Goal: Check status: Check status

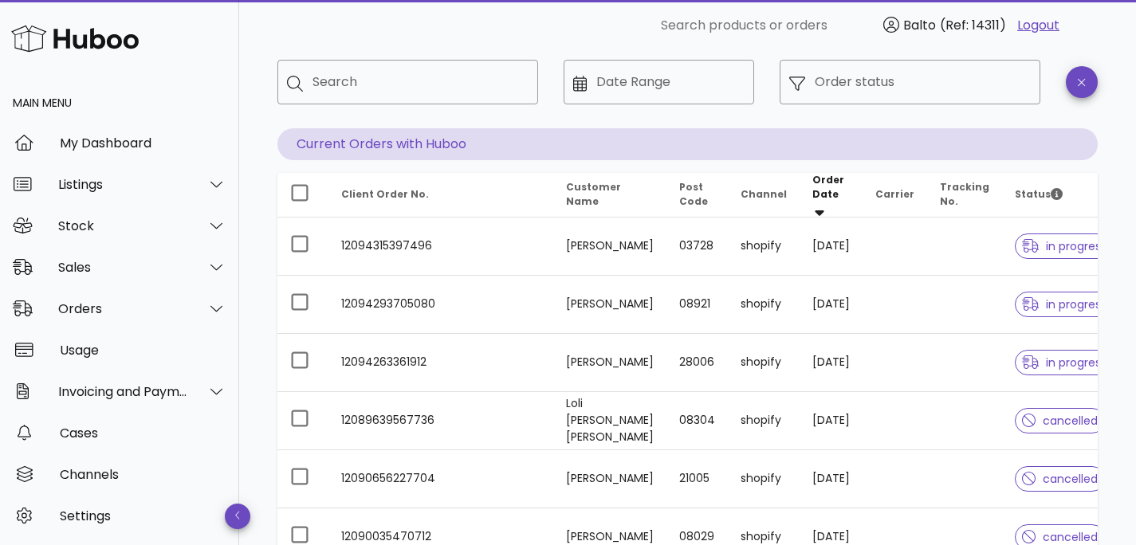
scroll to position [39, 0]
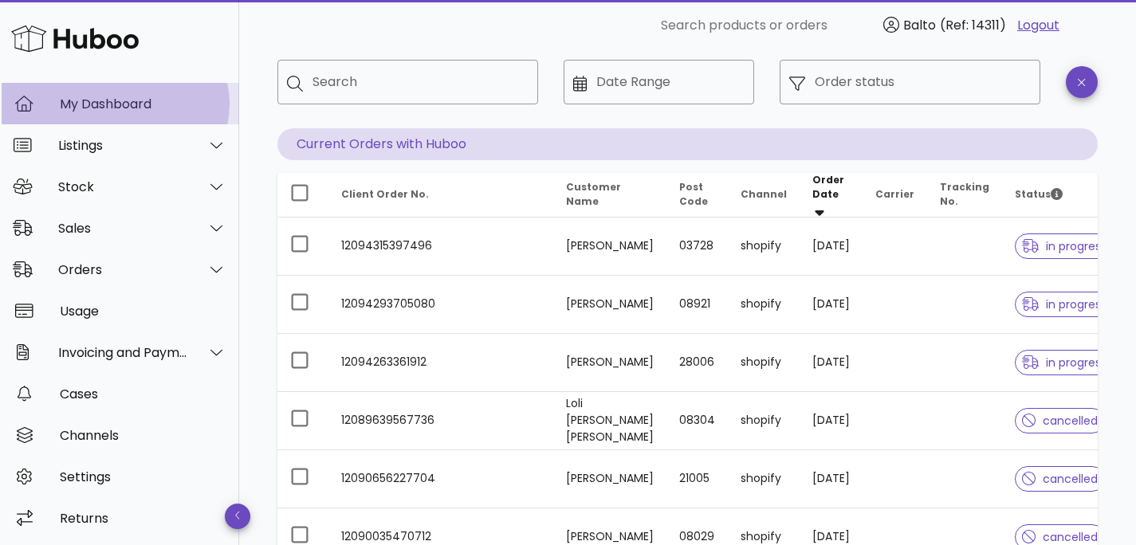
click at [114, 94] on div "My Dashboard" at bounding box center [143, 104] width 167 height 34
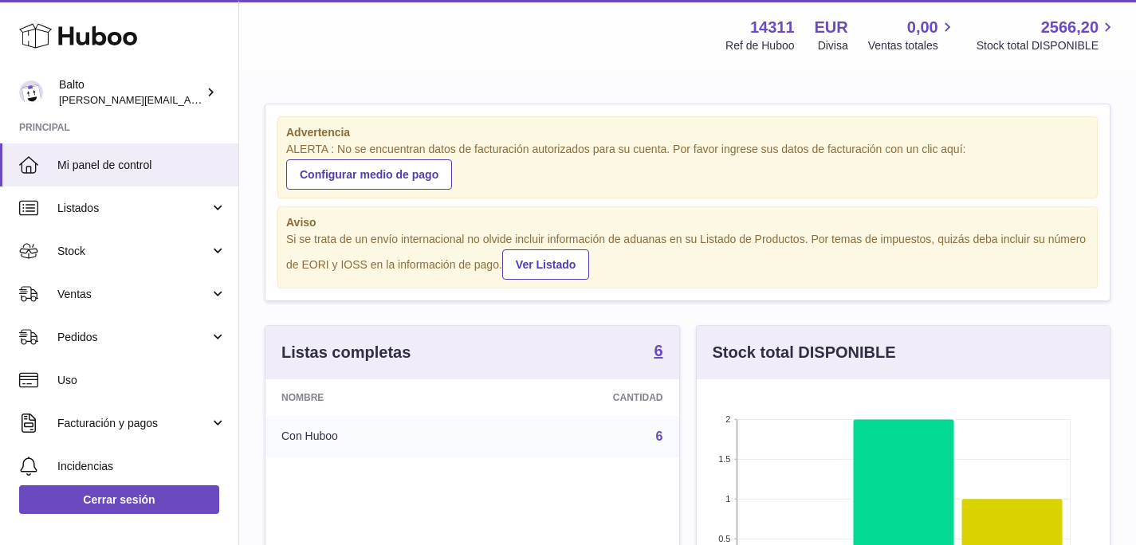
scroll to position [249, 413]
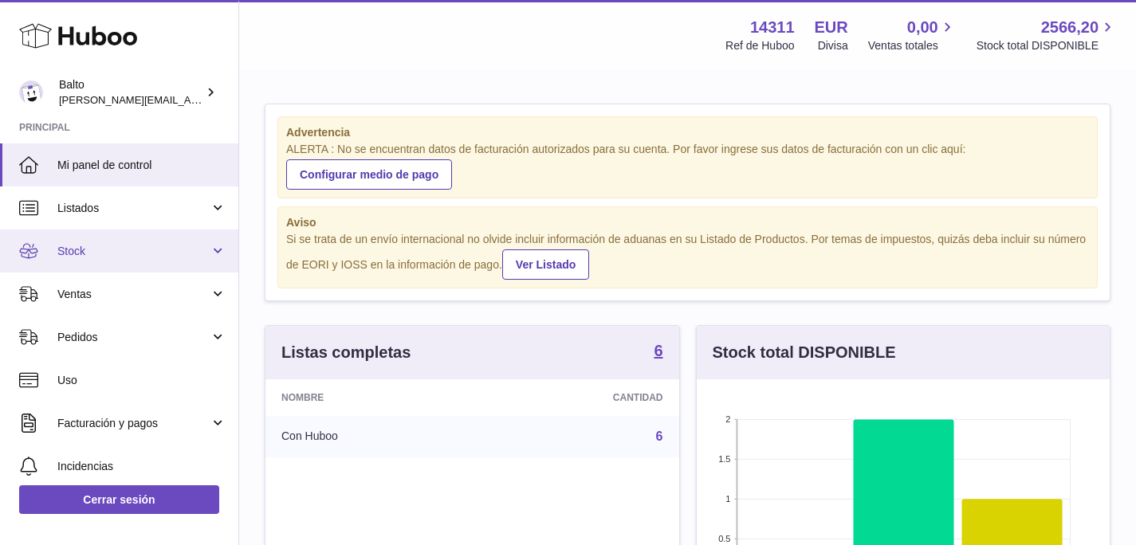
click at [109, 257] on span "Stock" at bounding box center [133, 251] width 152 height 15
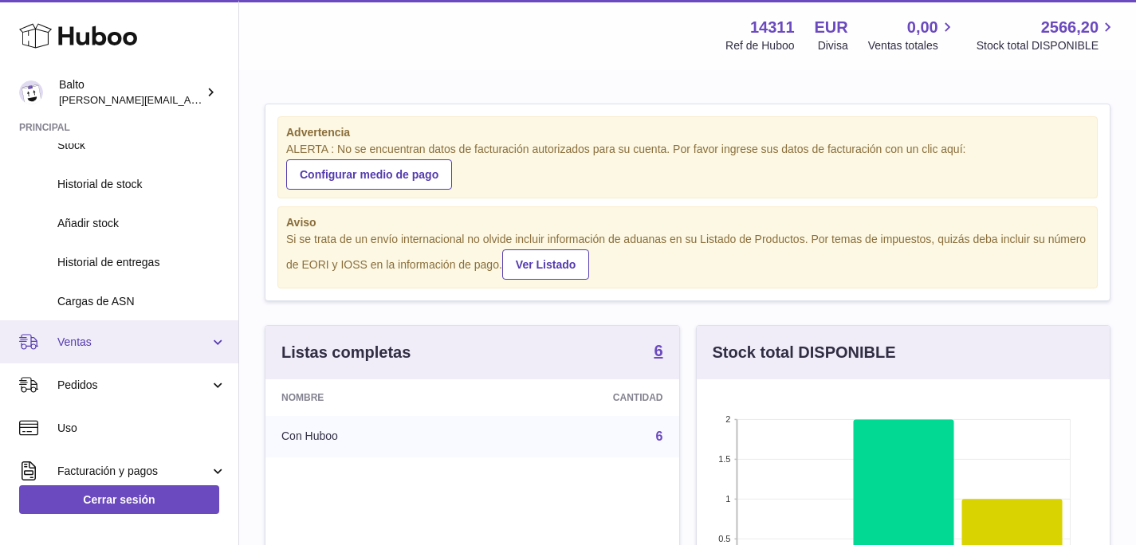
scroll to position [148, 0]
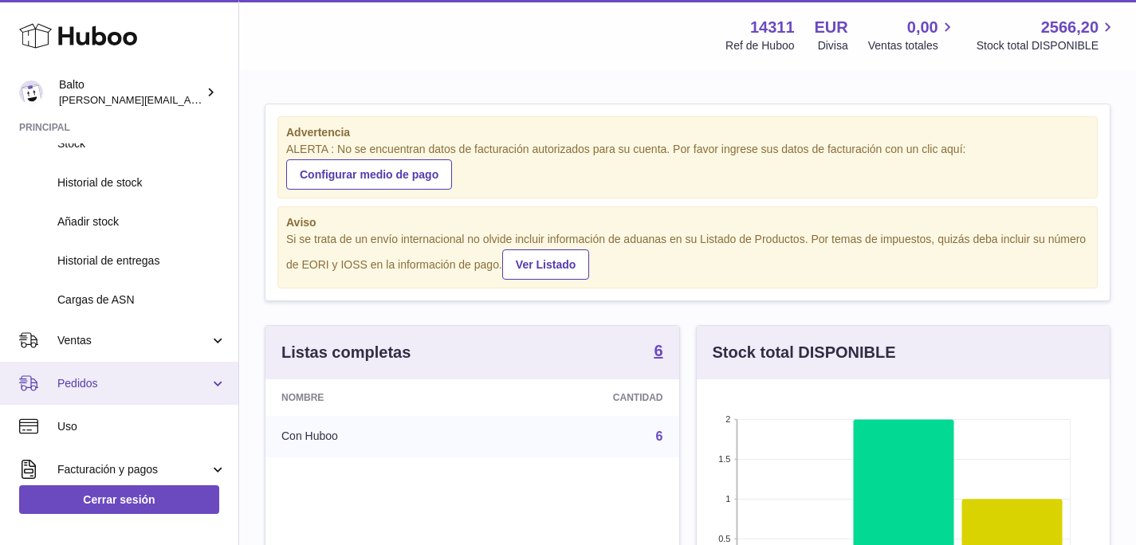
click at [109, 392] on link "Pedidos" at bounding box center [119, 383] width 238 height 43
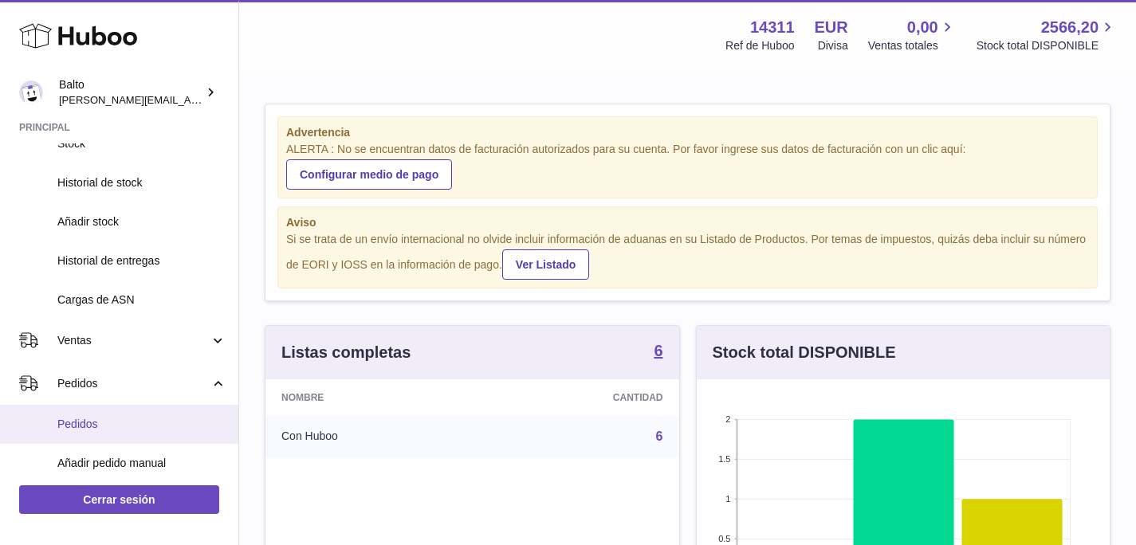
click at [103, 430] on span "Pedidos" at bounding box center [141, 424] width 169 height 15
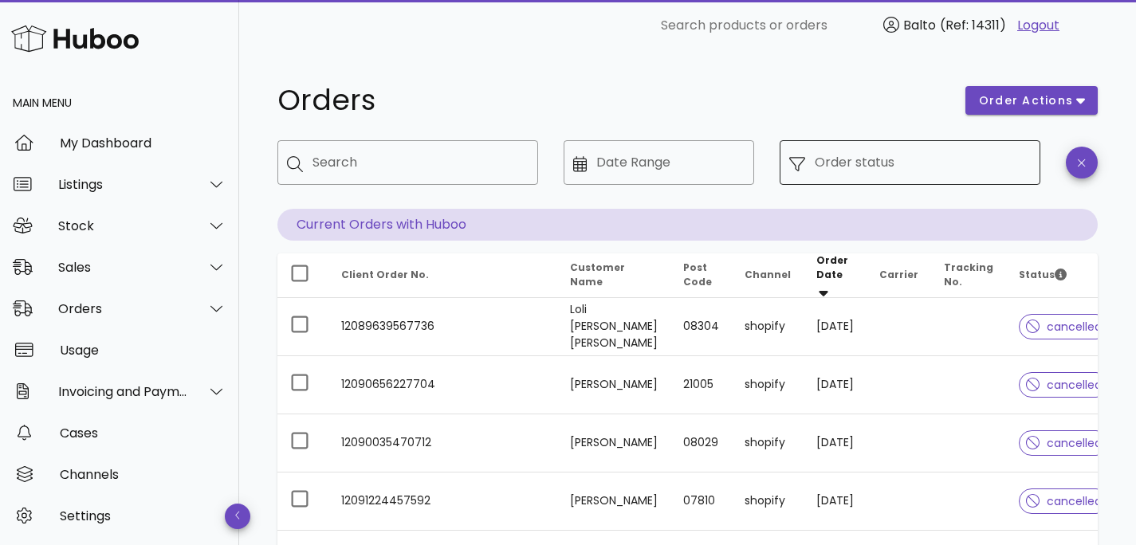
click at [825, 163] on input "Order status" at bounding box center [922, 162] width 216 height 25
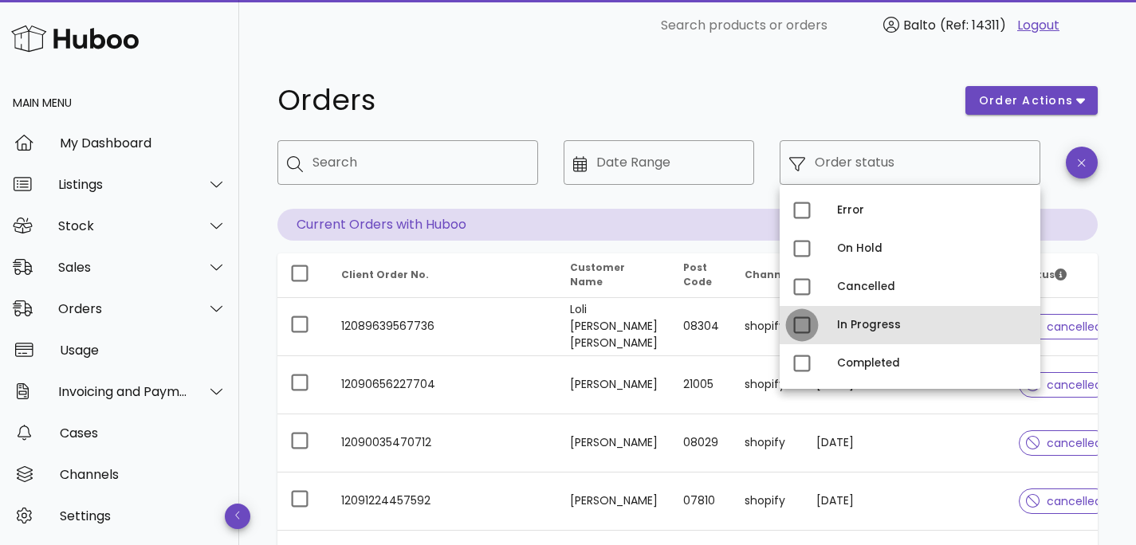
click at [789, 324] on div at bounding box center [801, 325] width 27 height 27
type input "**********"
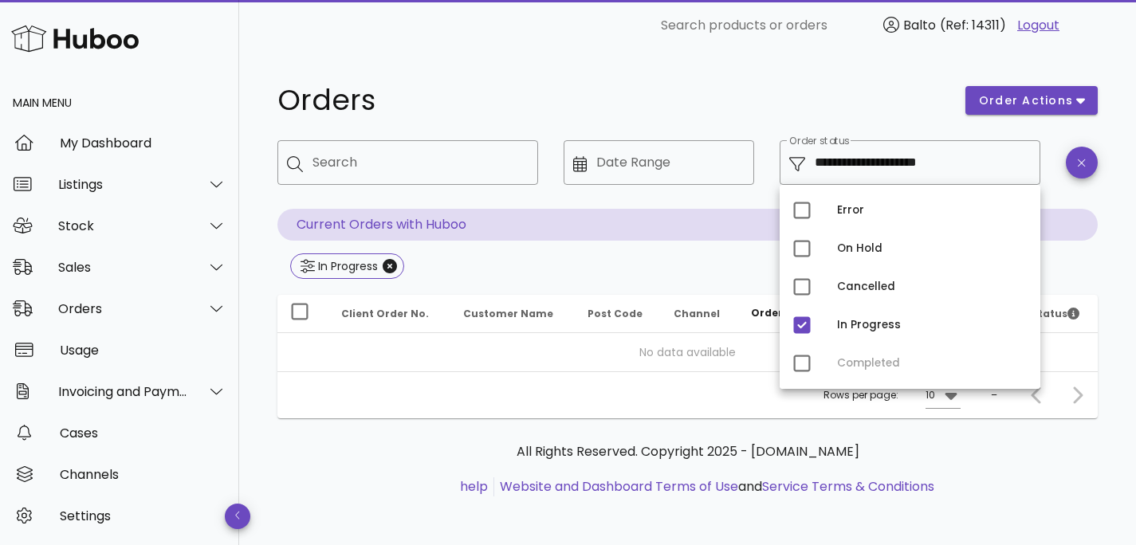
click at [798, 363] on div "Error On Hold Cancelled In Progress Completed" at bounding box center [909, 287] width 261 height 204
click at [794, 360] on div "Error On Hold Cancelled In Progress Completed" at bounding box center [909, 287] width 261 height 204
click at [802, 327] on div at bounding box center [801, 325] width 27 height 27
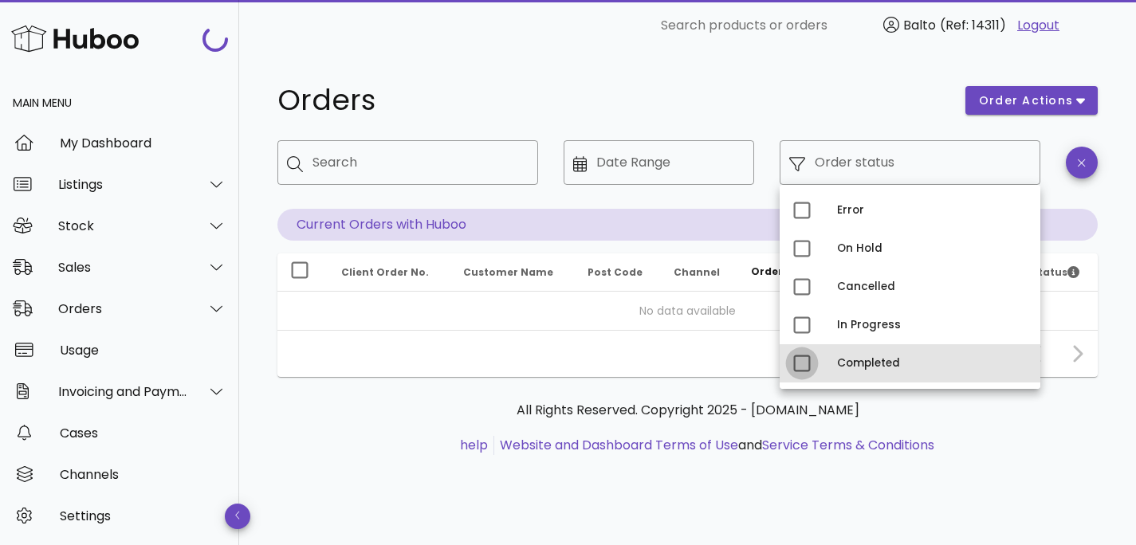
click at [801, 377] on div at bounding box center [801, 363] width 27 height 27
type input "**********"
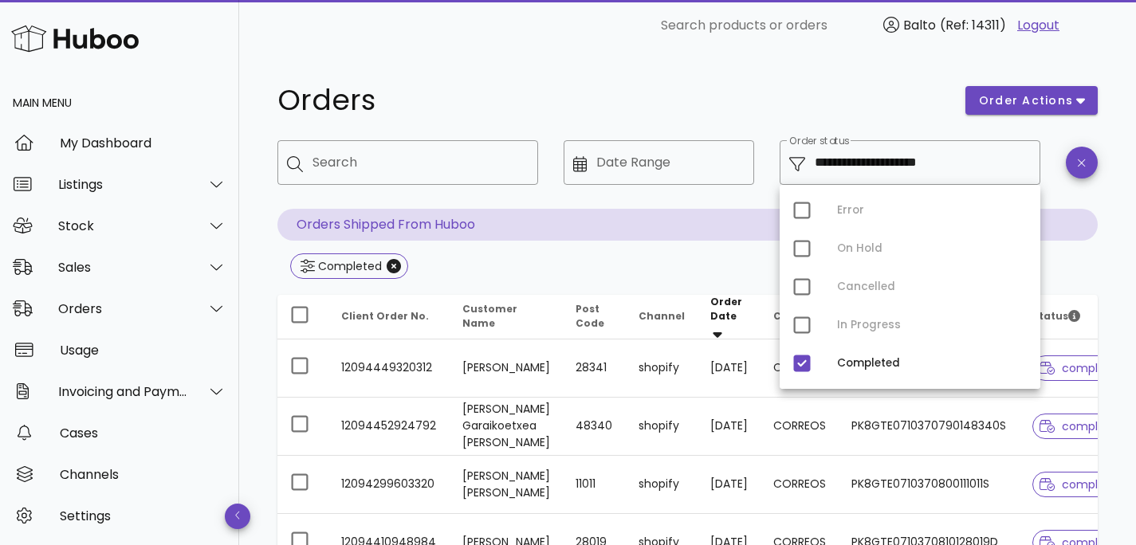
click at [604, 262] on div "Completed" at bounding box center [687, 267] width 820 height 29
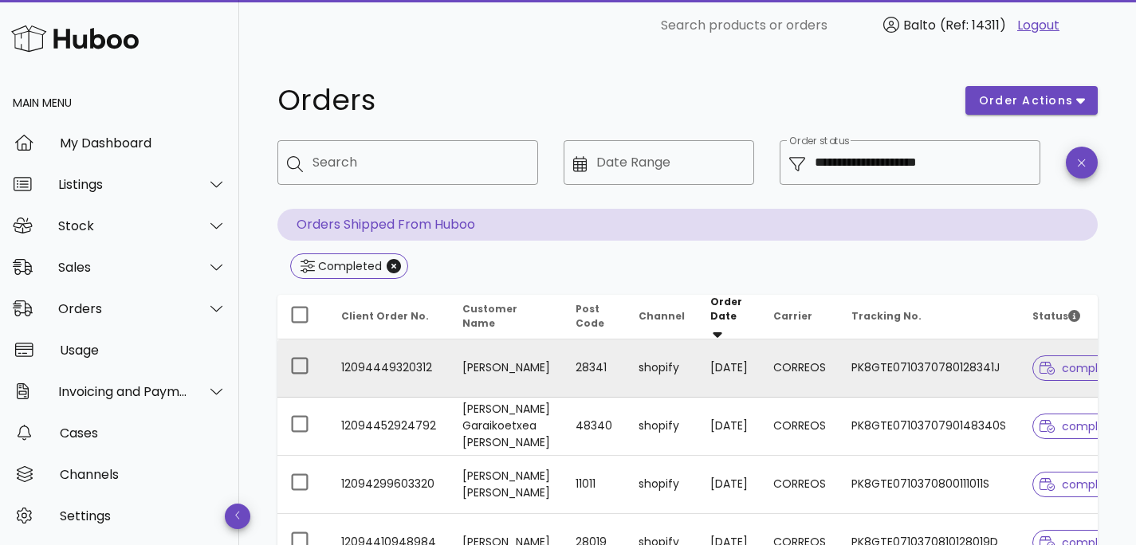
scroll to position [0, 35]
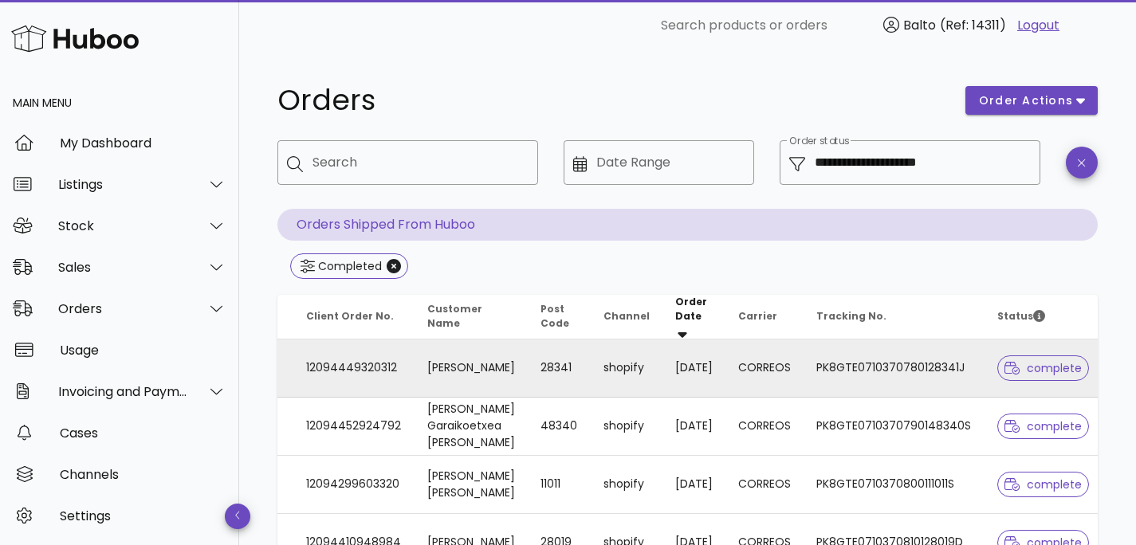
click at [1020, 363] on div at bounding box center [1015, 368] width 22 height 16
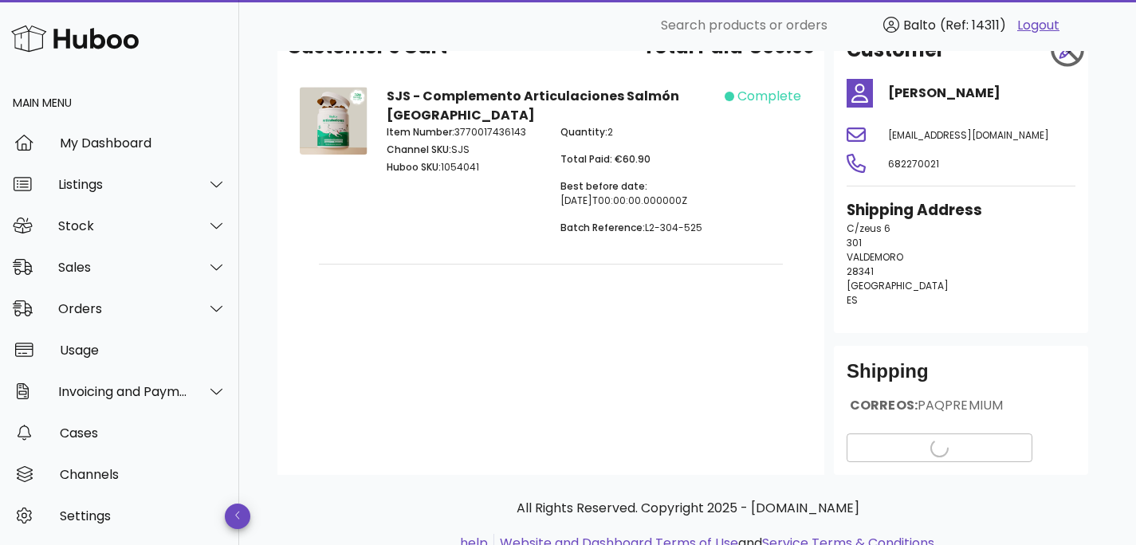
scroll to position [103, 0]
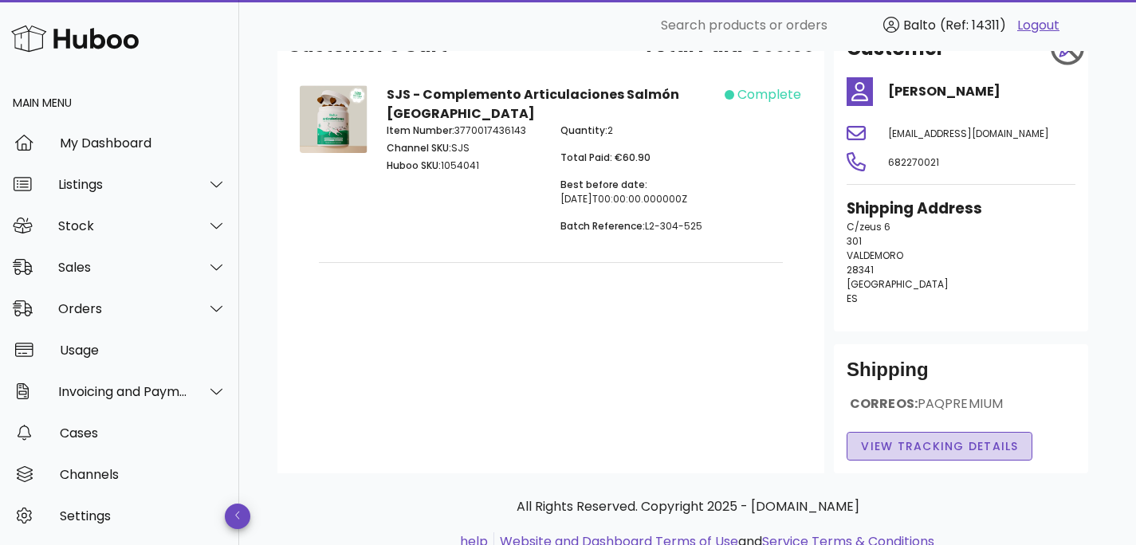
click at [964, 444] on span "View Tracking details" at bounding box center [939, 446] width 159 height 17
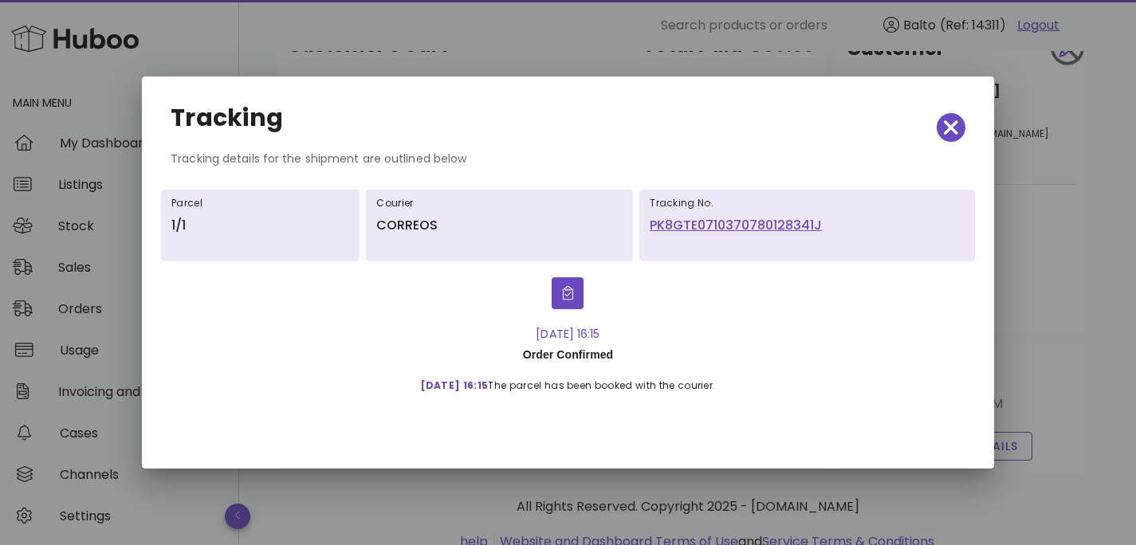
click at [696, 221] on link "PK8GTE0710370780128341J" at bounding box center [806, 225] width 315 height 19
click at [959, 122] on span "button" at bounding box center [950, 127] width 29 height 22
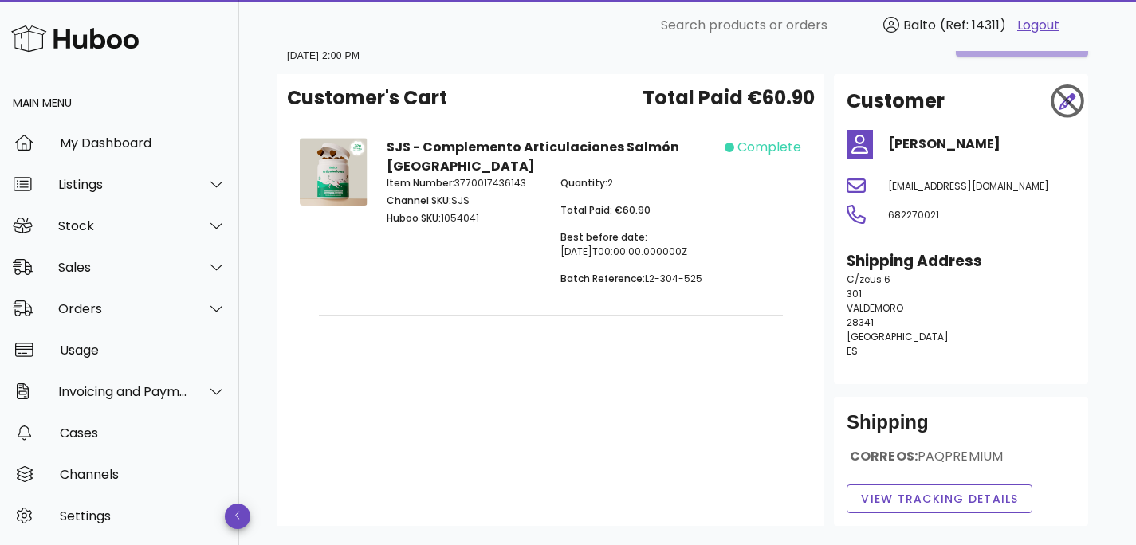
scroll to position [35, 0]
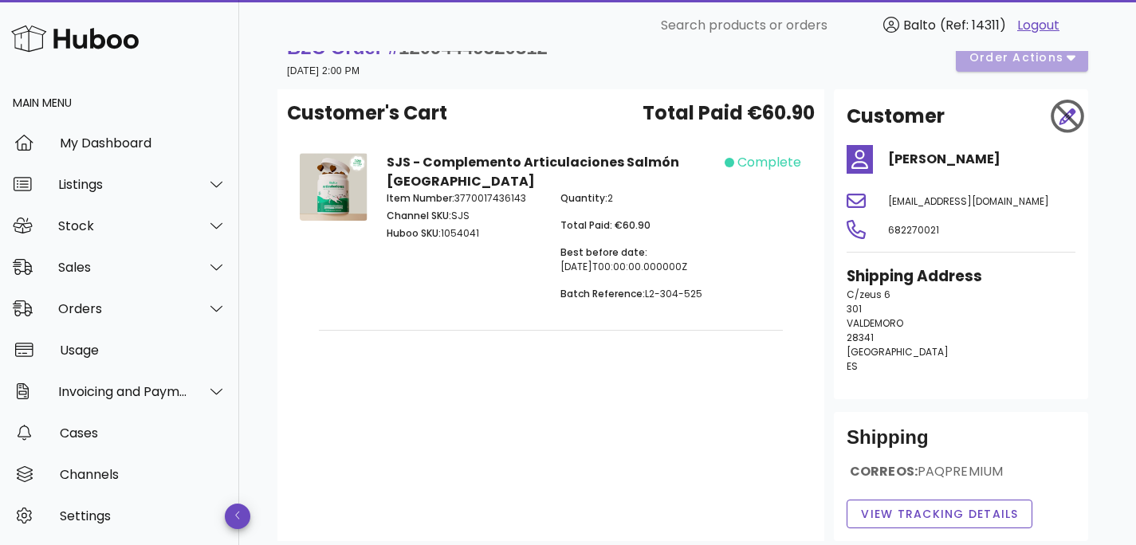
click at [388, 401] on div "Customer's Cart Total Paid €60.90 SJS - Complemento Articulaciones Salmón Españ…" at bounding box center [550, 315] width 547 height 452
